Goal: Task Accomplishment & Management: Complete application form

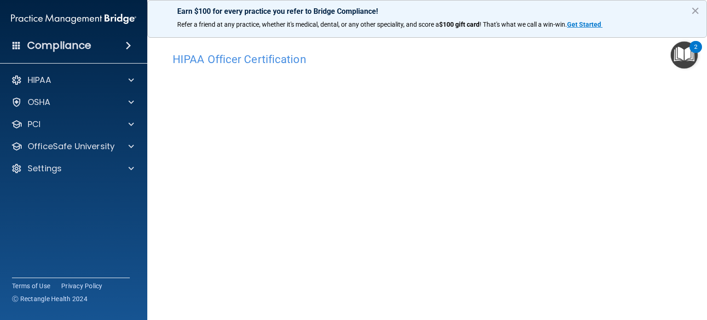
click at [66, 156] on div "HIPAA Documents and Policies Report an Incident Business Associates Emergency P…" at bounding box center [74, 126] width 148 height 118
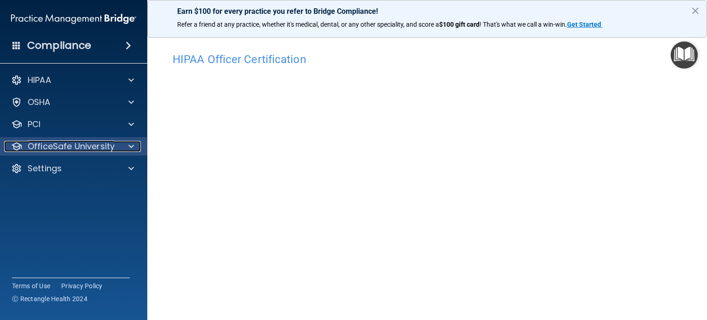
click at [68, 150] on p "OfficeSafe University" at bounding box center [71, 146] width 87 height 11
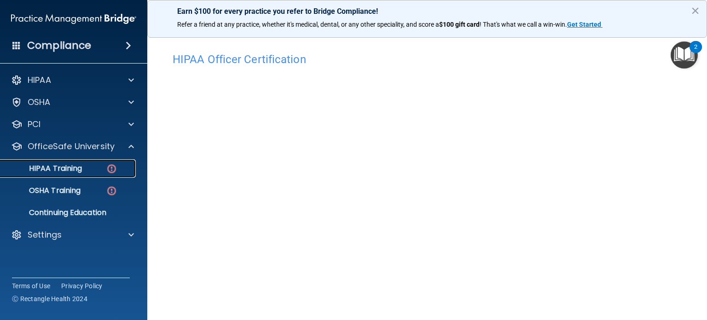
click at [70, 161] on link "HIPAA Training" at bounding box center [63, 168] width 145 height 18
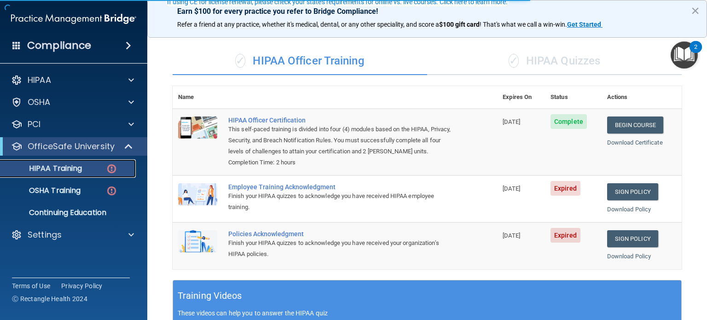
scroll to position [92, 0]
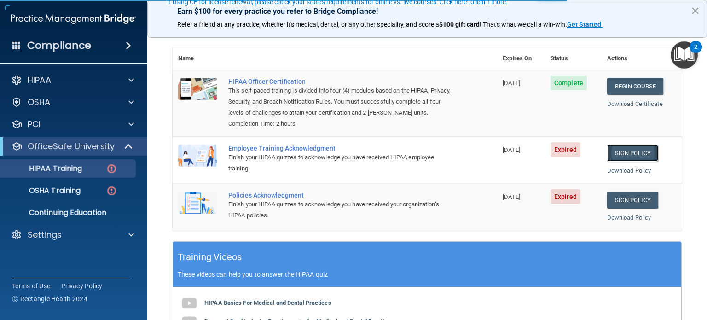
click at [642, 161] on link "Sign Policy" at bounding box center [632, 152] width 51 height 17
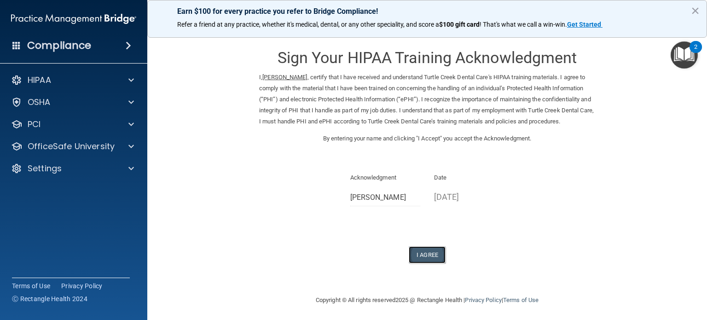
click at [430, 262] on button "I Agree" at bounding box center [427, 254] width 37 height 17
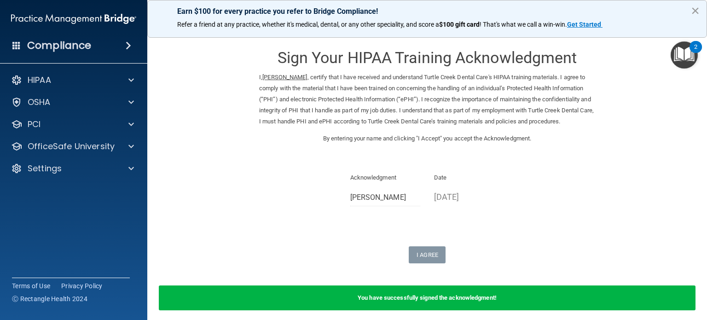
click at [691, 11] on button "×" at bounding box center [695, 10] width 9 height 15
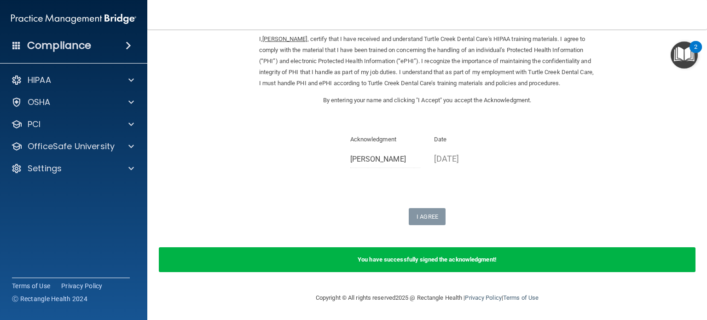
scroll to position [49, 0]
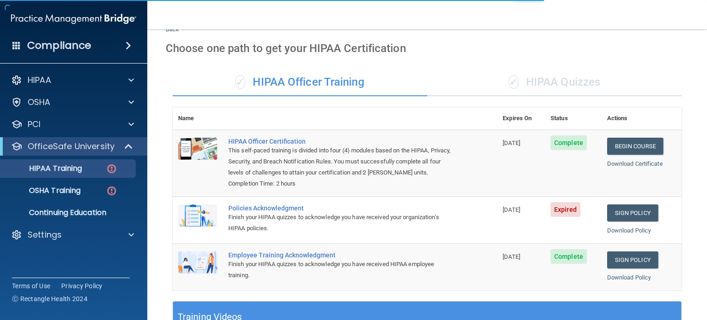
scroll to position [92, 0]
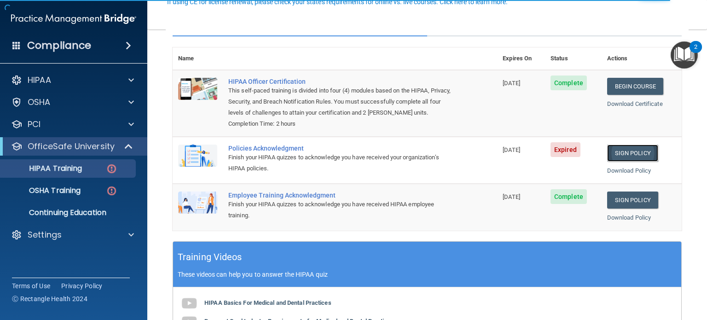
click at [609, 161] on link "Sign Policy" at bounding box center [632, 152] width 51 height 17
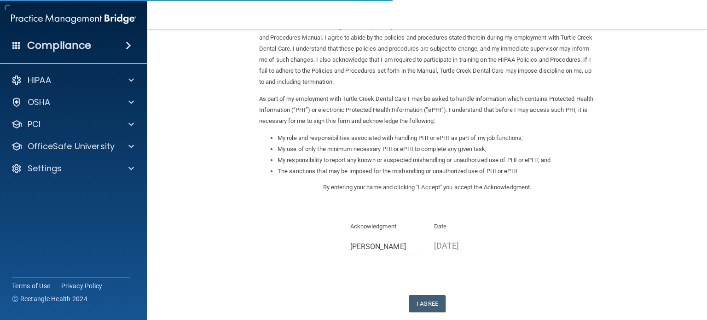
scroll to position [101, 0]
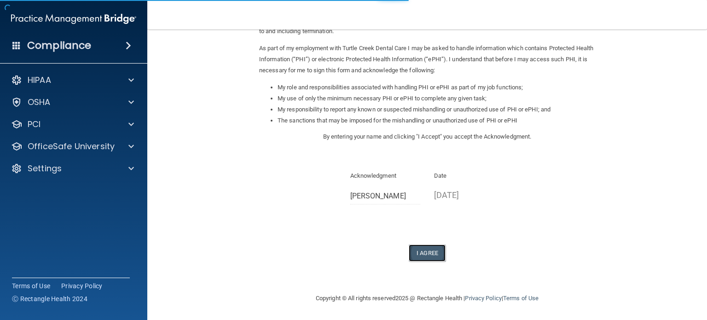
click at [419, 250] on button "I Agree" at bounding box center [427, 252] width 37 height 17
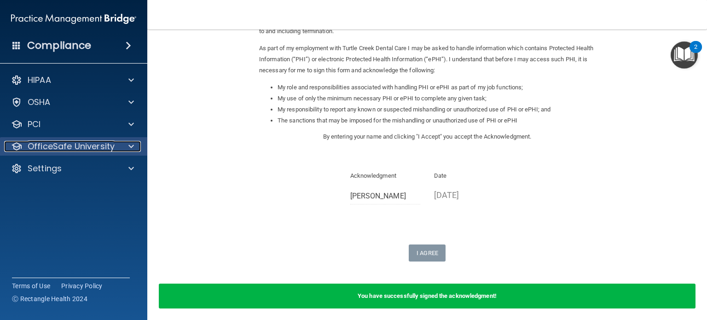
click at [81, 148] on p "OfficeSafe University" at bounding box center [71, 146] width 87 height 11
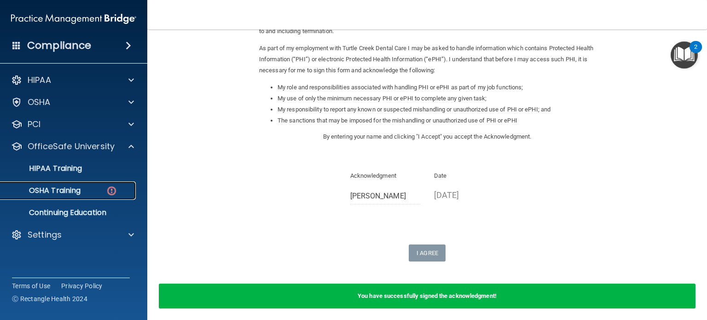
click at [74, 191] on p "OSHA Training" at bounding box center [43, 190] width 75 height 9
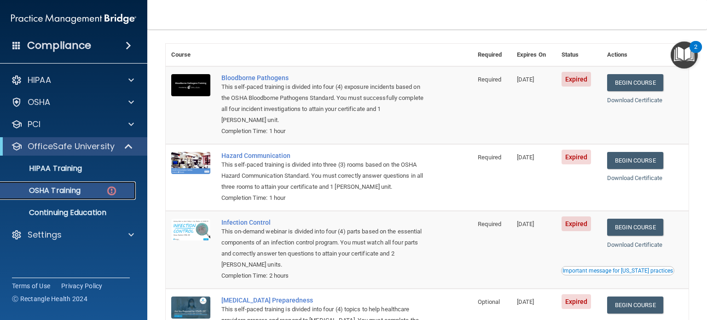
scroll to position [9, 0]
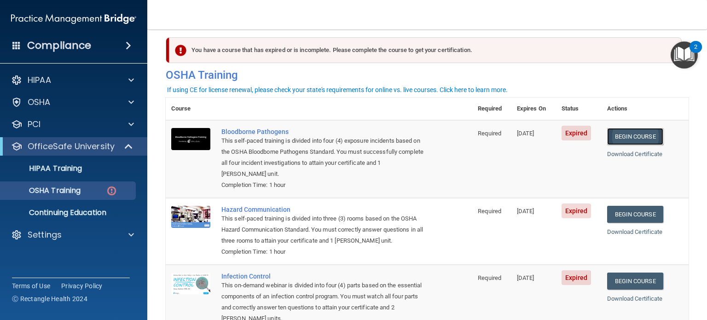
click at [646, 142] on link "Begin Course" at bounding box center [635, 136] width 56 height 17
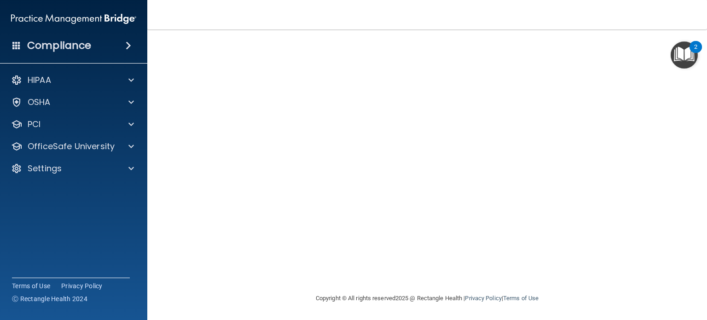
scroll to position [13, 0]
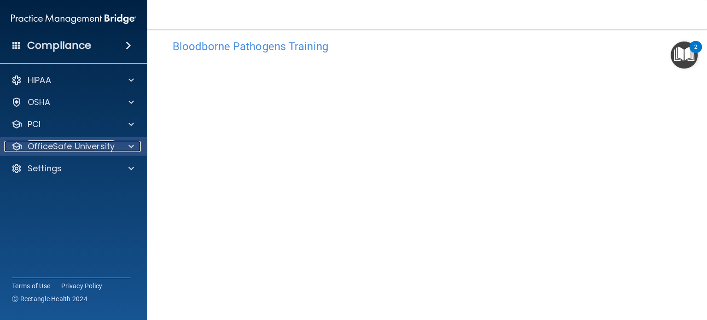
click at [48, 144] on p "OfficeSafe University" at bounding box center [71, 146] width 87 height 11
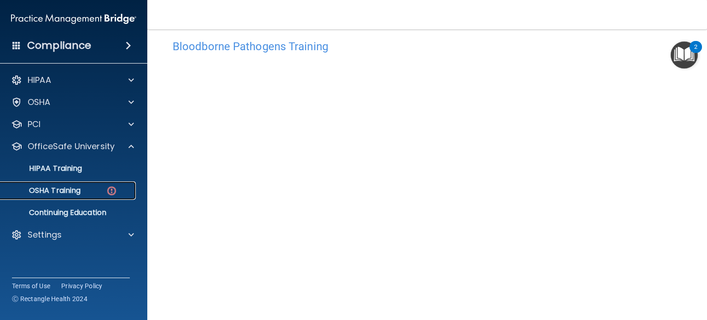
click at [74, 195] on p "OSHA Training" at bounding box center [43, 190] width 75 height 9
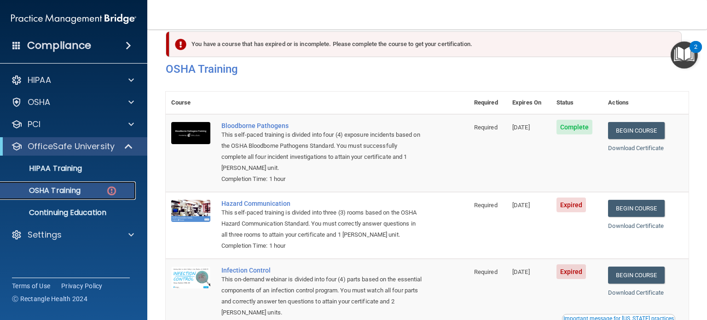
scroll to position [9, 0]
